Goal: Find contact information: Find contact information

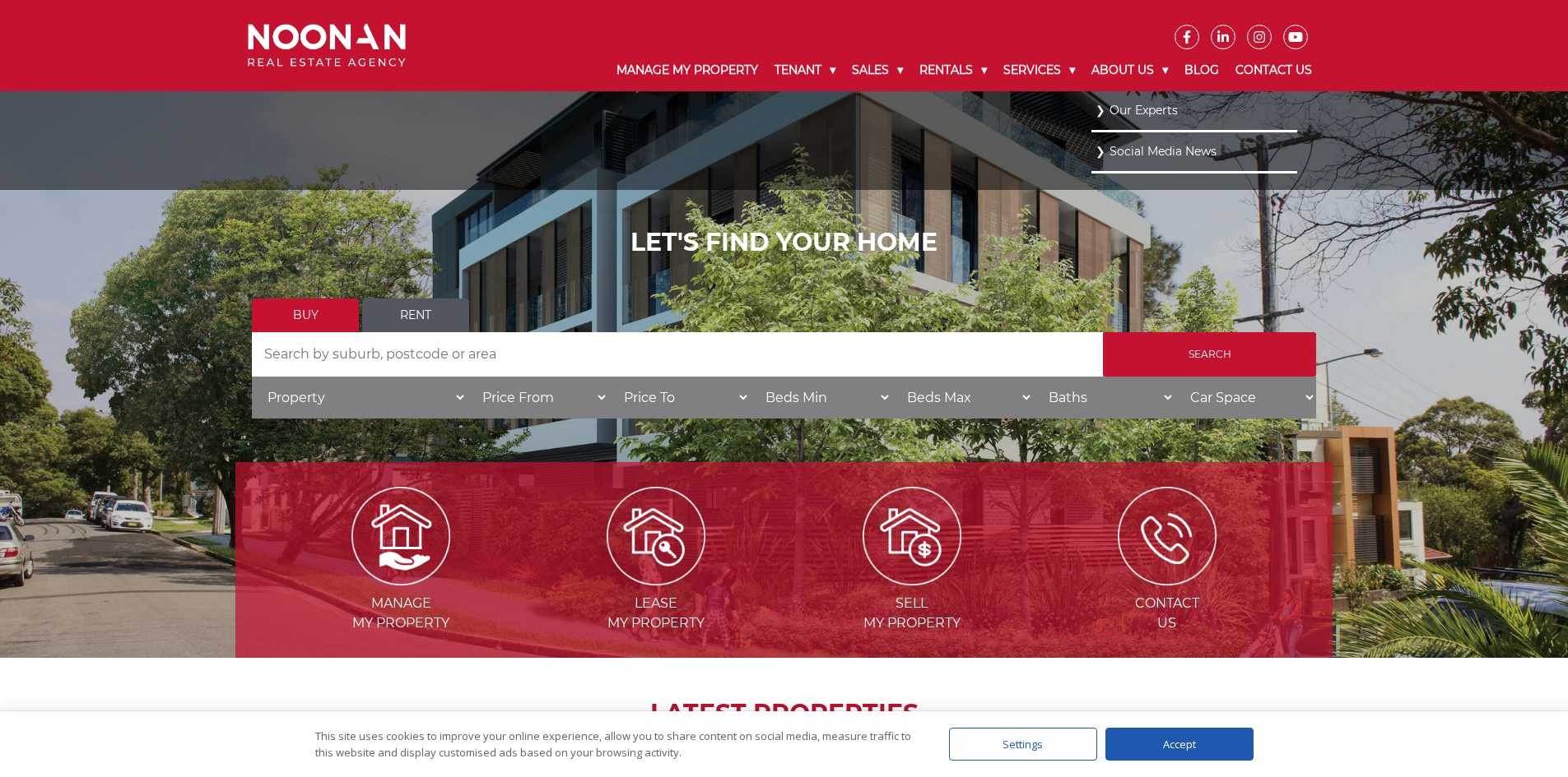
click at [1096, 102] on link "Our Experts" at bounding box center [1194, 111] width 197 height 23
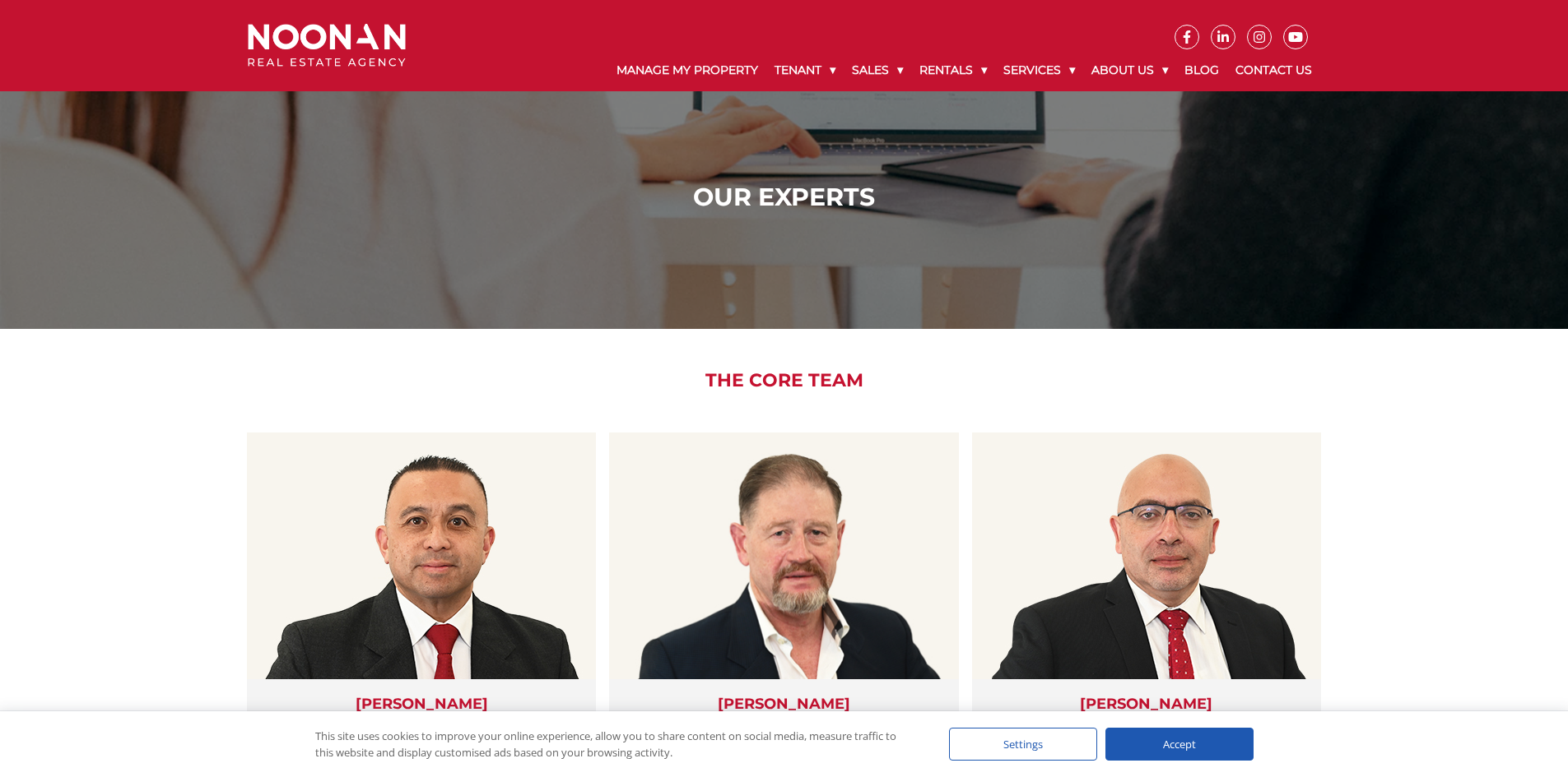
scroll to position [164, 0]
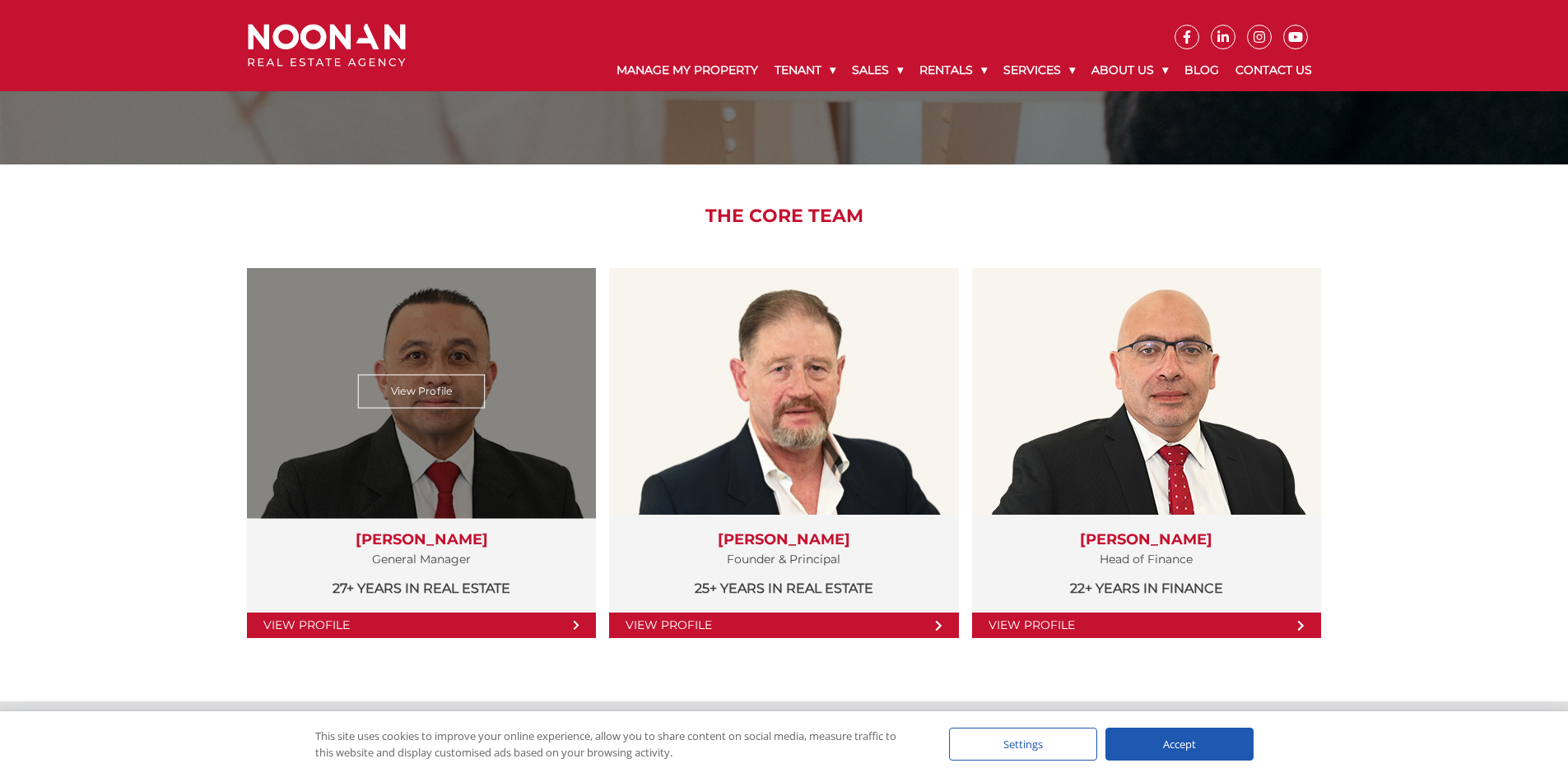
click at [542, 617] on link "View Profile" at bounding box center [421, 625] width 349 height 25
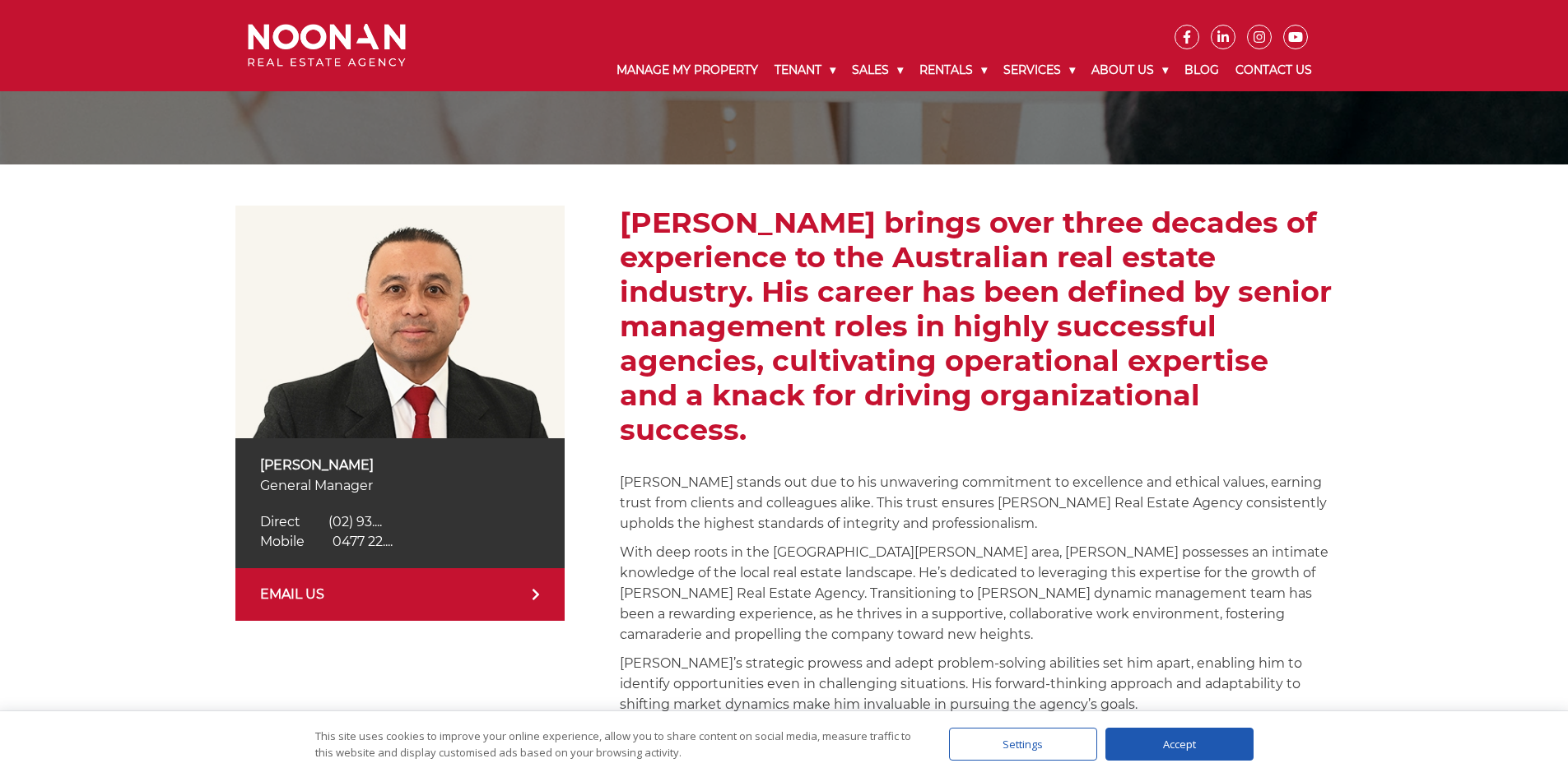
scroll to position [247, 0]
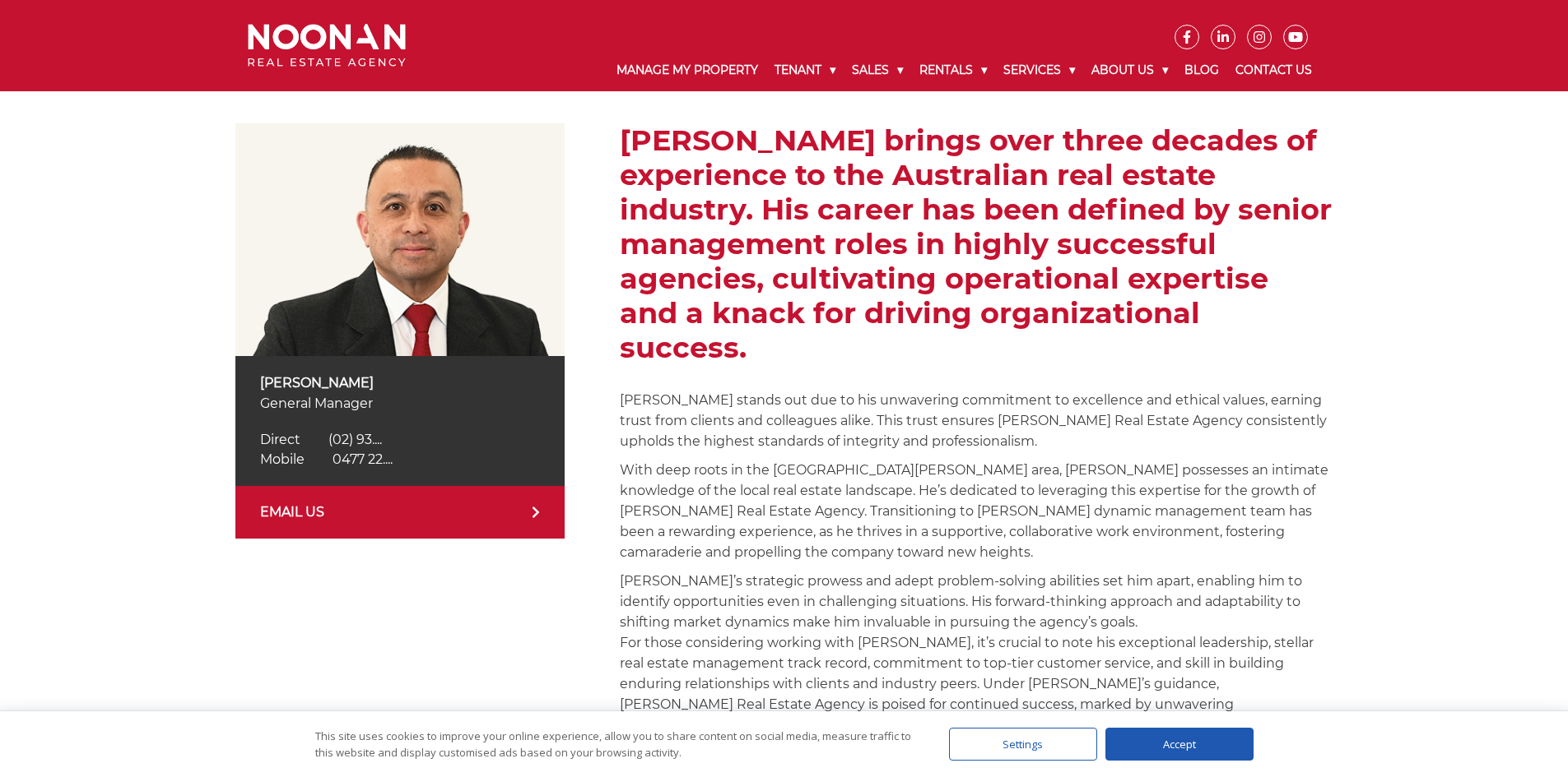
click at [430, 428] on div "[PERSON_NAME] General Manager Direct [PHONE_NUMBER] Direct (02) 93.... Mobile […" at bounding box center [400, 422] width 330 height 130
click at [424, 428] on div "Martin Reyes General Manager Direct (02) 9330 6850 Direct (02) 93.... Mobile 04…" at bounding box center [400, 422] width 330 height 130
click at [430, 446] on div "Direct (02) 9330 6850 Direct (02) 93...." at bounding box center [400, 440] width 280 height 20
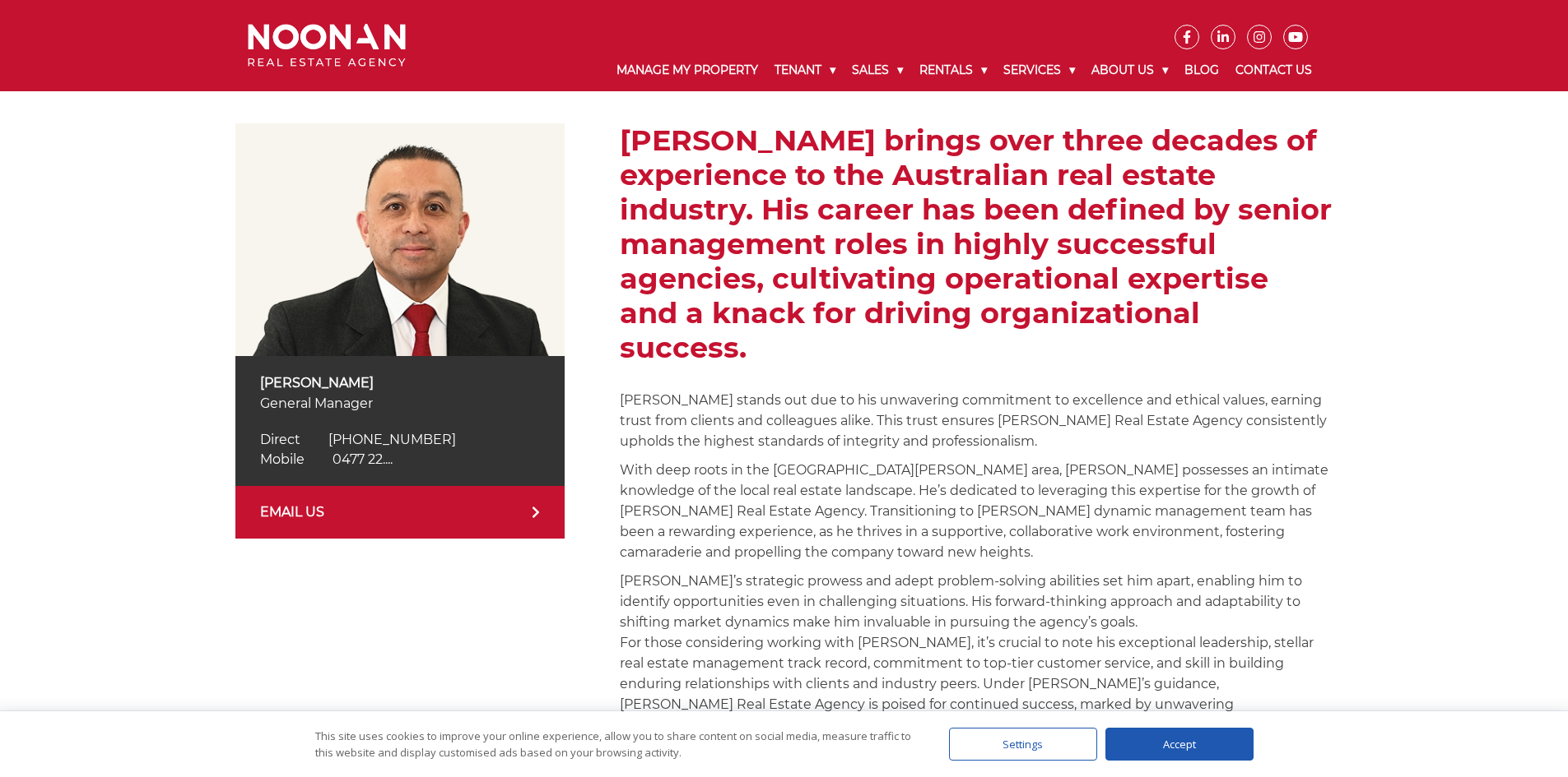
click at [372, 461] on span "0477 22...." at bounding box center [362, 460] width 60 height 16
click at [536, 506] on icon at bounding box center [535, 512] width 8 height 13
click at [304, 501] on link "EMAIL US" at bounding box center [400, 512] width 330 height 53
click at [302, 502] on link "EMAIL US" at bounding box center [400, 512] width 330 height 53
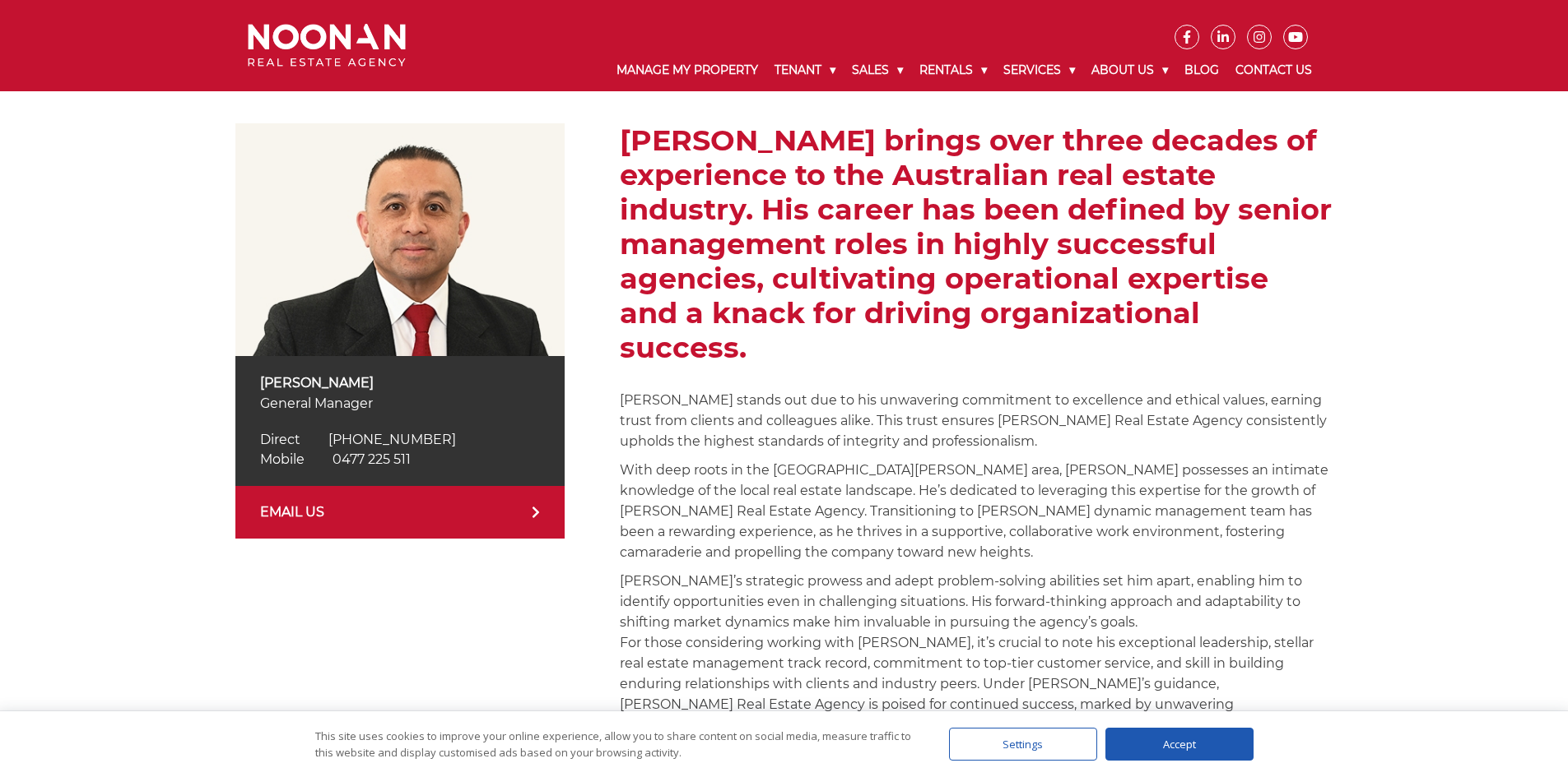
click at [303, 502] on link "EMAIL US" at bounding box center [400, 512] width 330 height 53
click at [534, 507] on icon at bounding box center [535, 512] width 8 height 13
click at [532, 508] on icon at bounding box center [536, 512] width 7 height 11
